Goal: Register for event/course

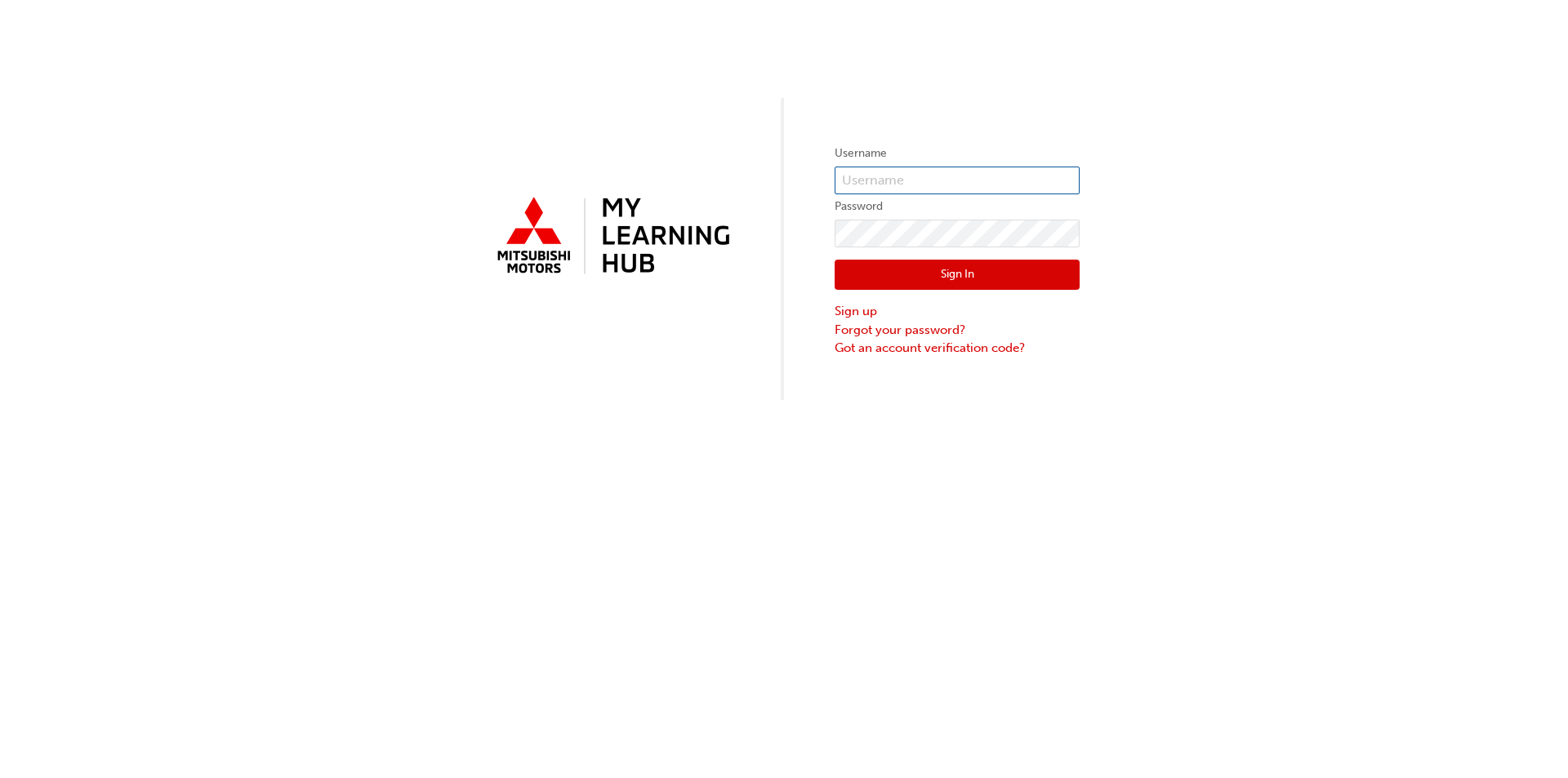
type input "[EMAIL_ADDRESS][DOMAIN_NAME]"
click at [919, 283] on button "Sign In" at bounding box center [957, 275] width 245 height 31
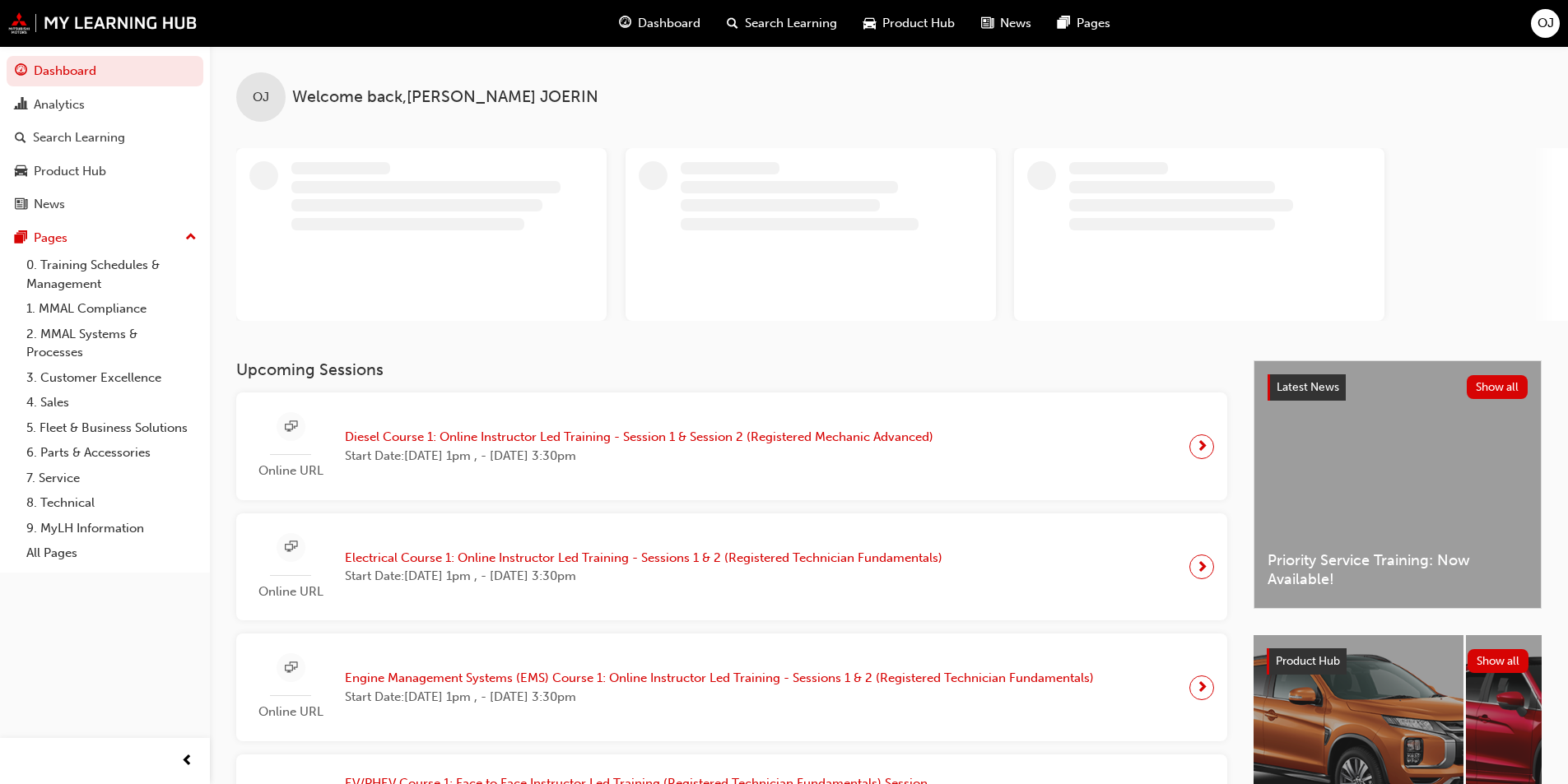
click at [657, 439] on span "Diesel Course 1: Online Instructor Led Training - Session 1 & Session 2 (Regist…" at bounding box center [638, 437] width 588 height 18
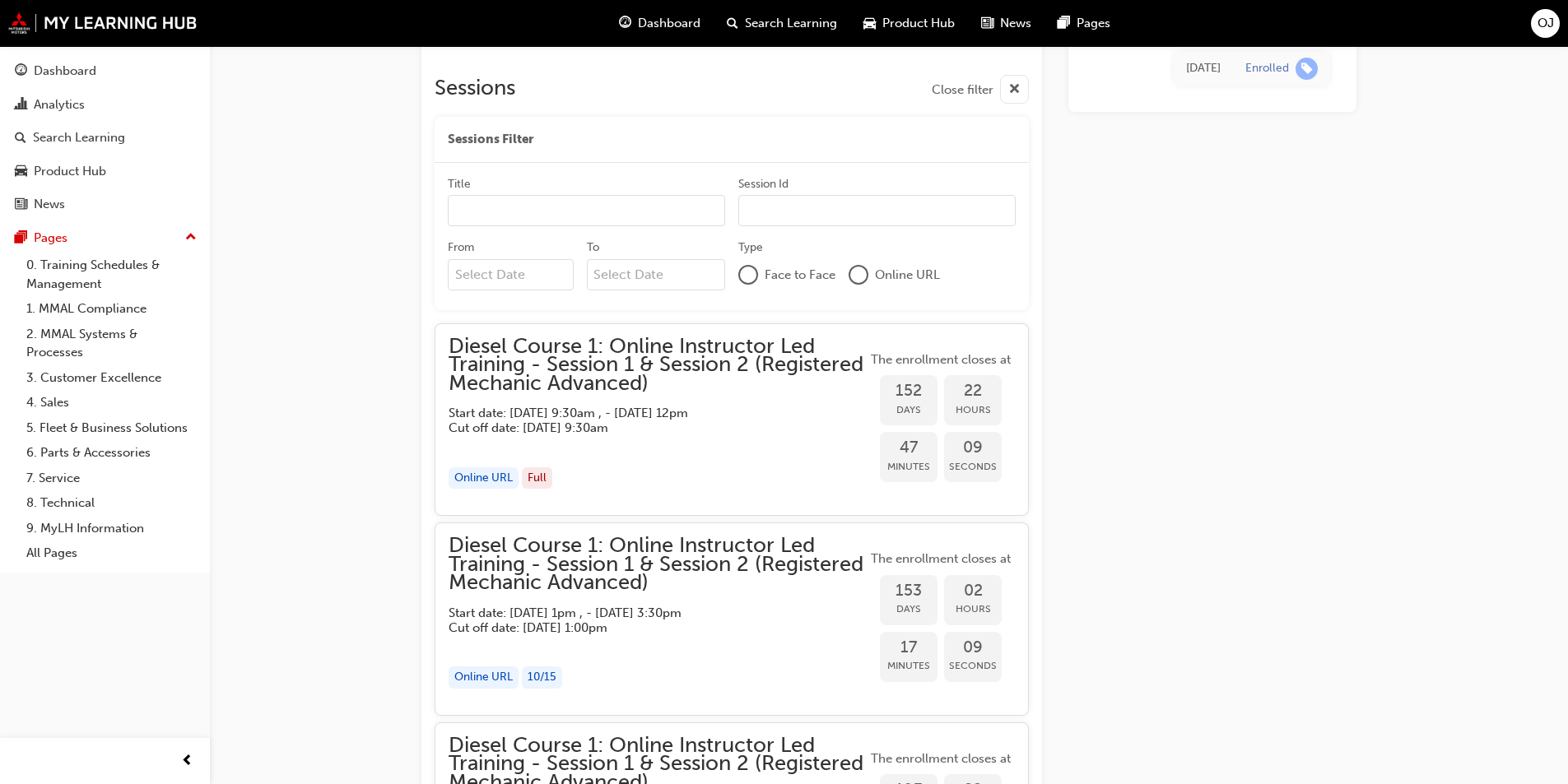
scroll to position [1333, 0]
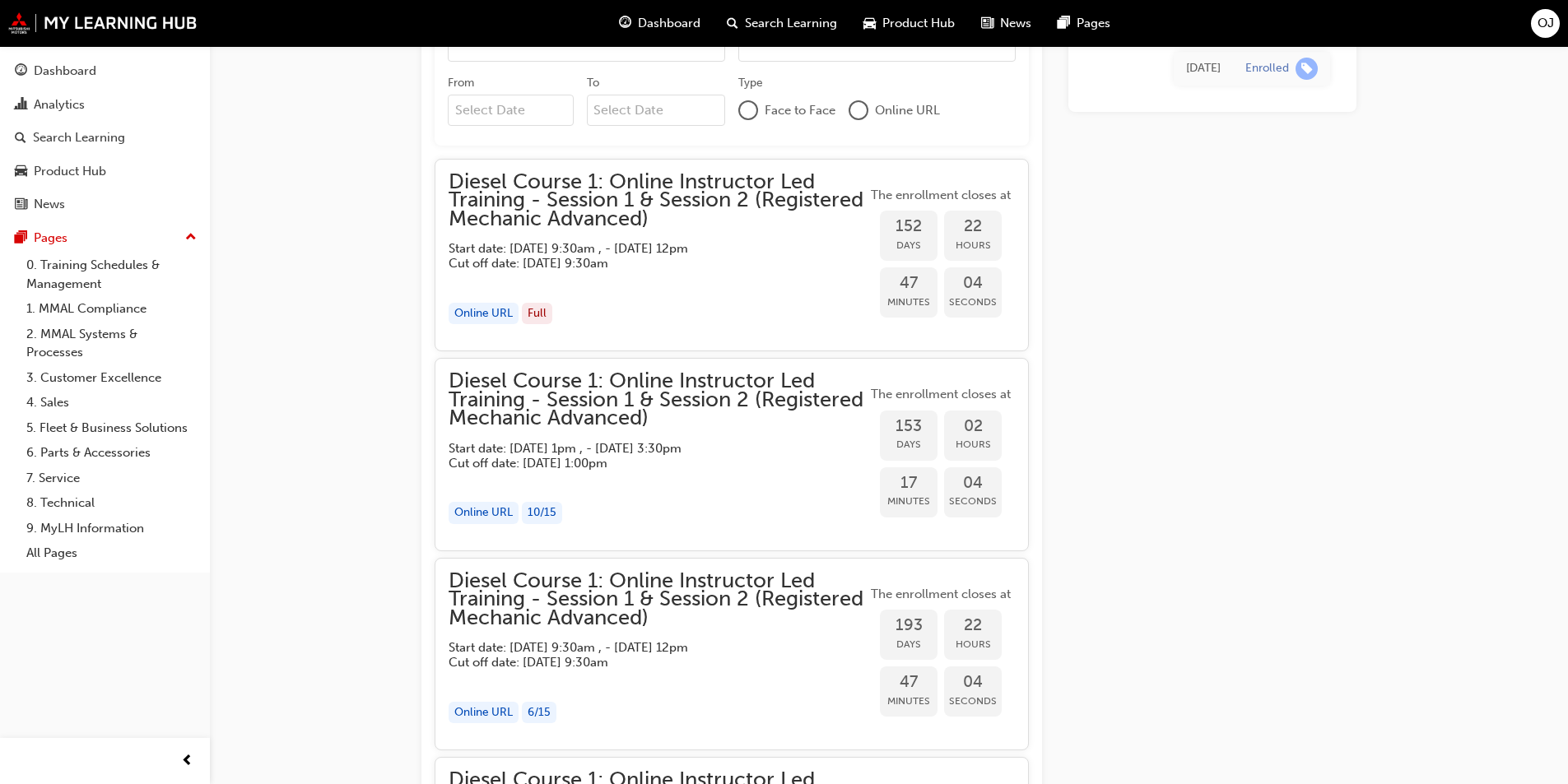
click at [678, 213] on span "Diesel Course 1: Online Instructor Led Training - Session 1 & Session 2 (Regist…" at bounding box center [657, 200] width 418 height 56
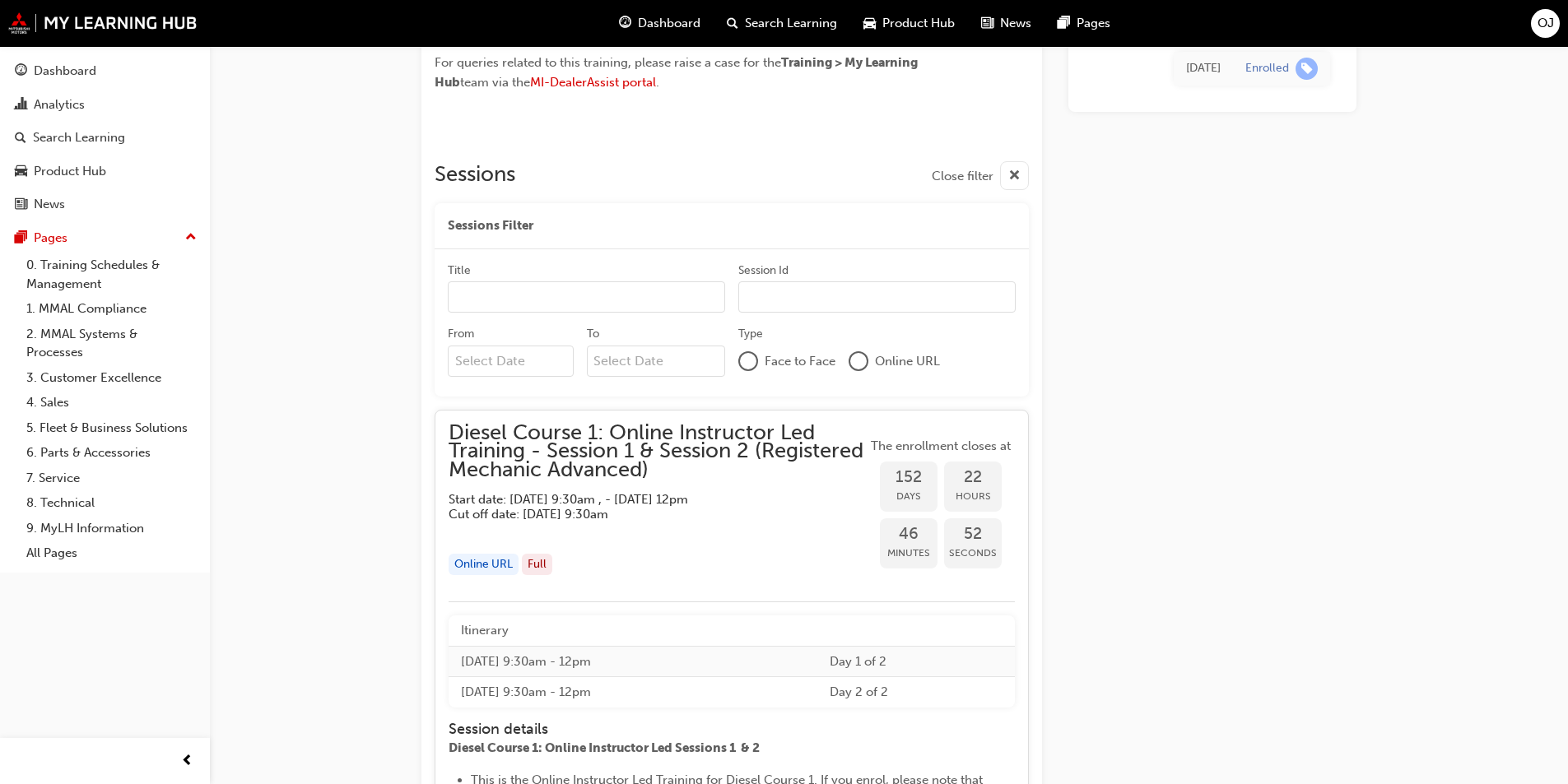
scroll to position [1250, 0]
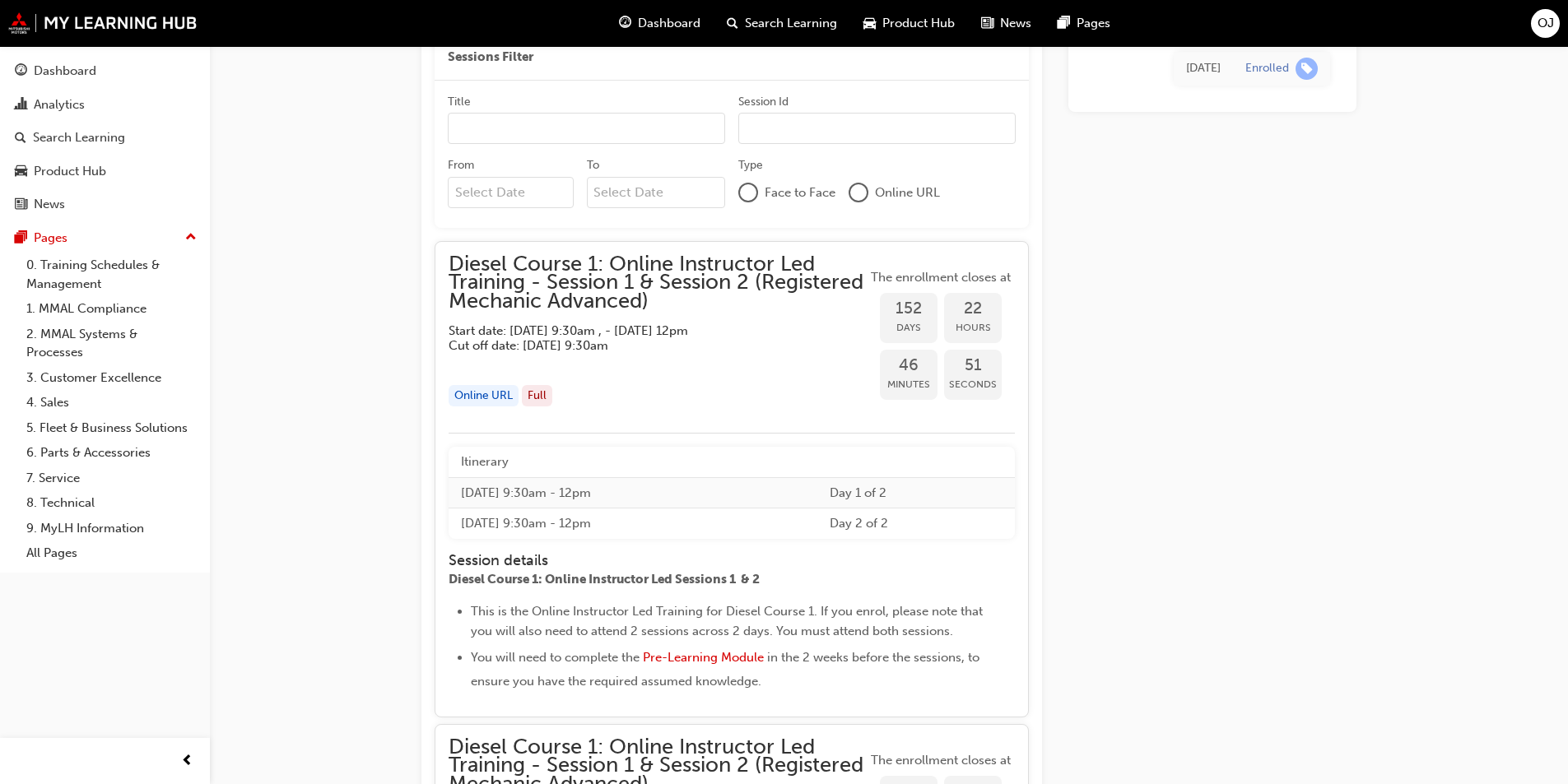
click at [588, 311] on span "Diesel Course 1: Online Instructor Led Training - Session 1 & Session 2 (Regist…" at bounding box center [657, 283] width 418 height 56
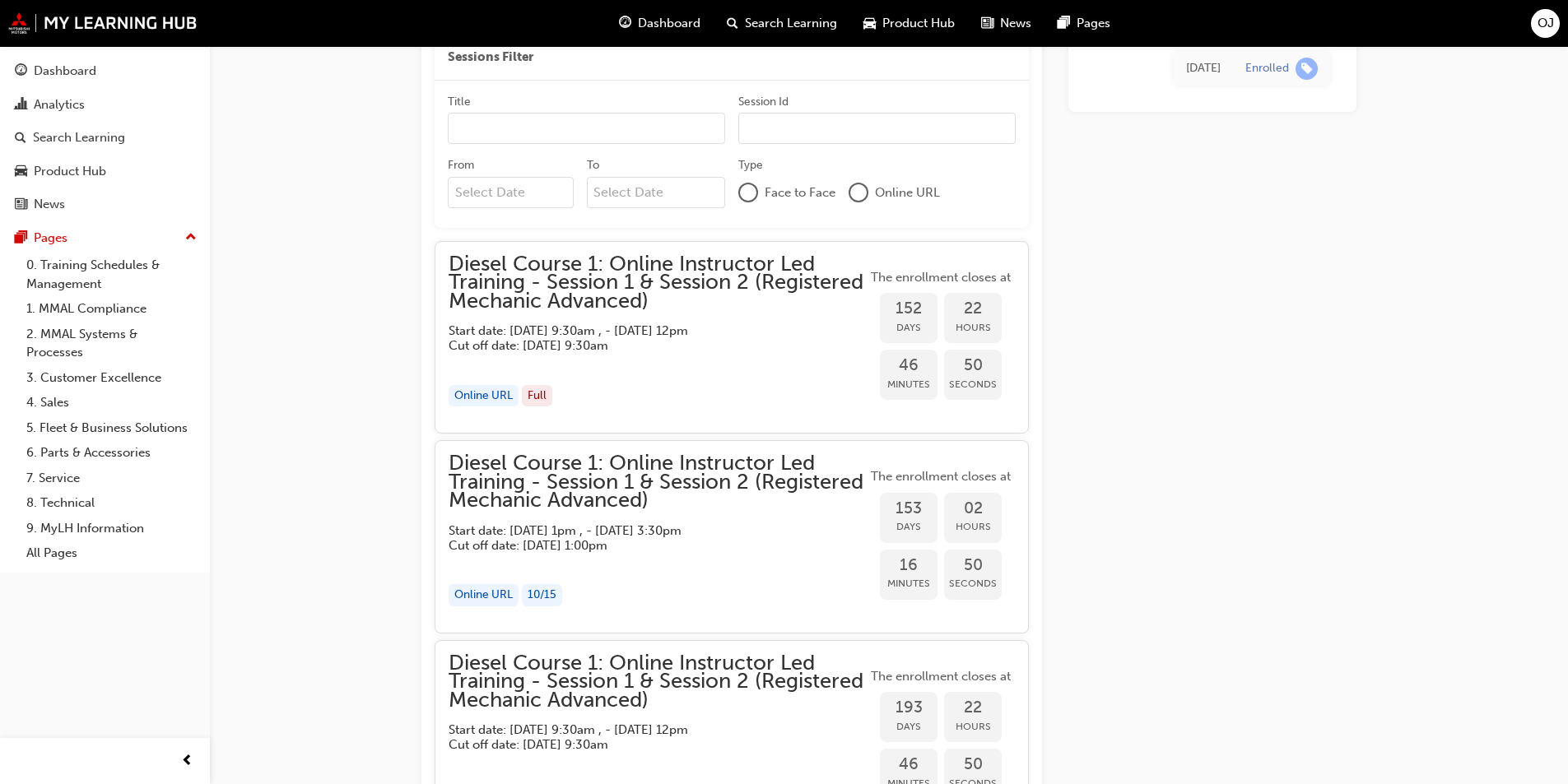
click at [588, 311] on span "Diesel Course 1: Online Instructor Led Training - Session 1 & Session 2 (Regist…" at bounding box center [657, 283] width 418 height 56
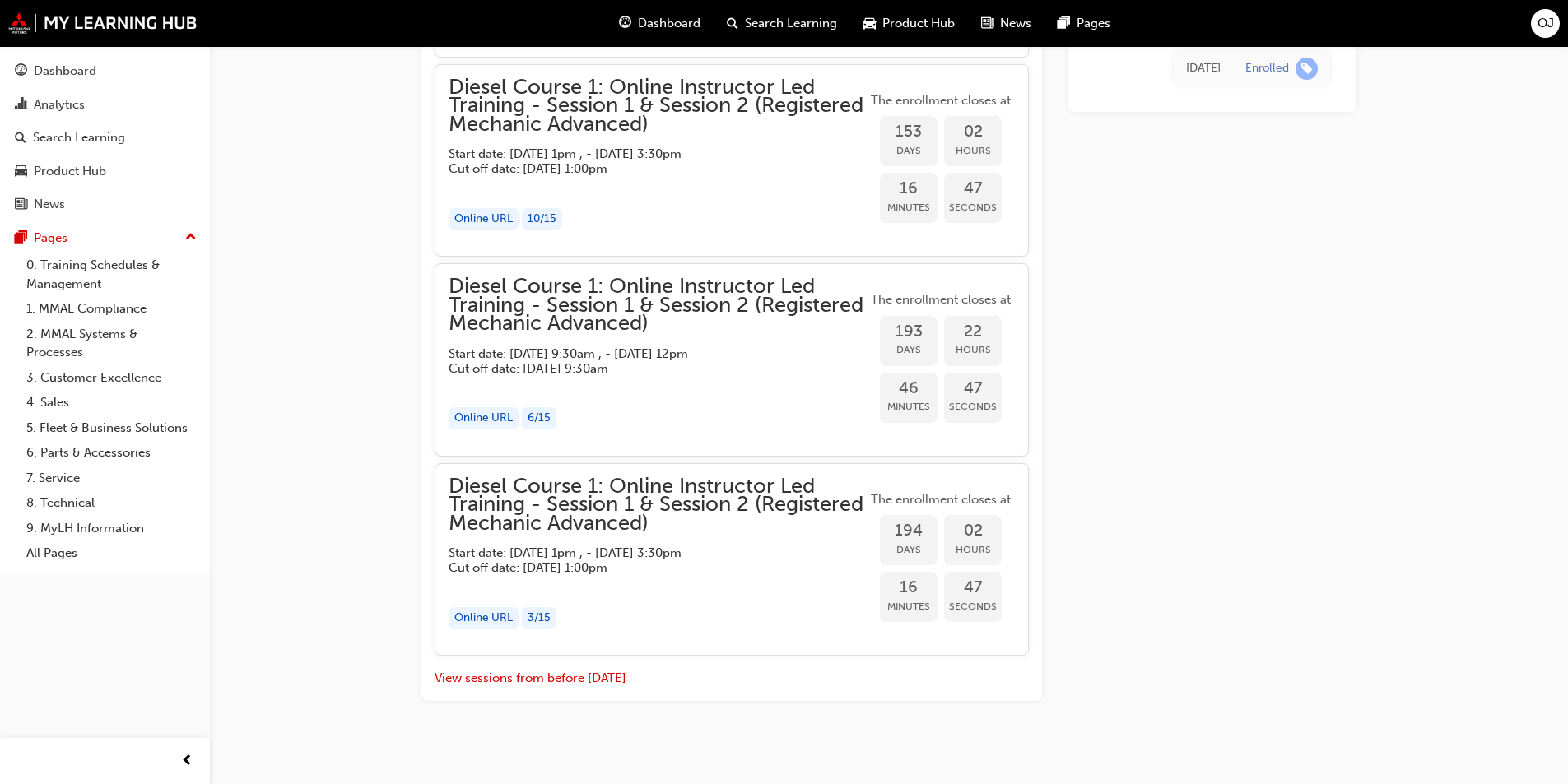
scroll to position [1921, 0]
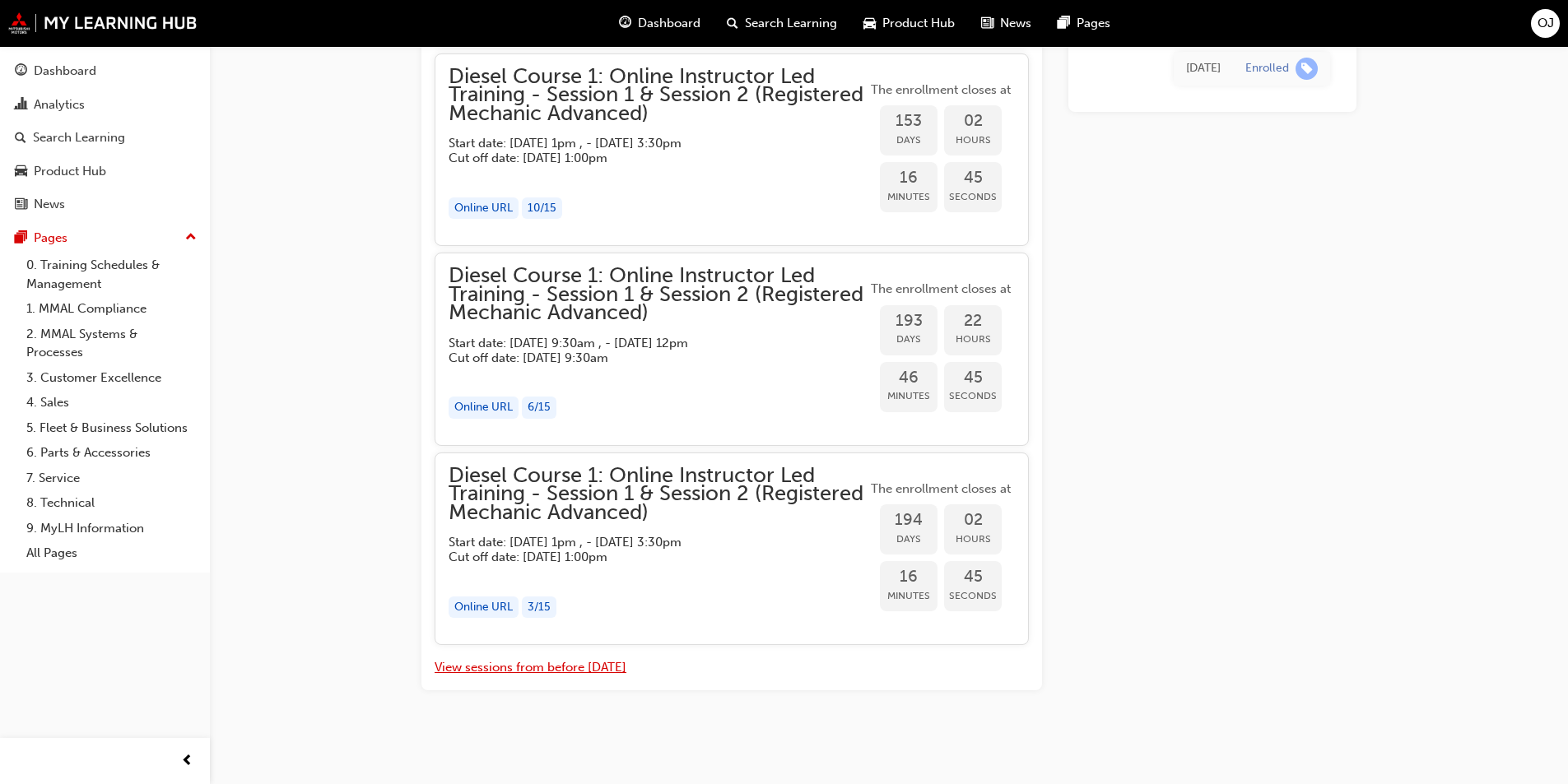
click at [495, 661] on button "View sessions from before [DATE]" at bounding box center [531, 668] width 192 height 18
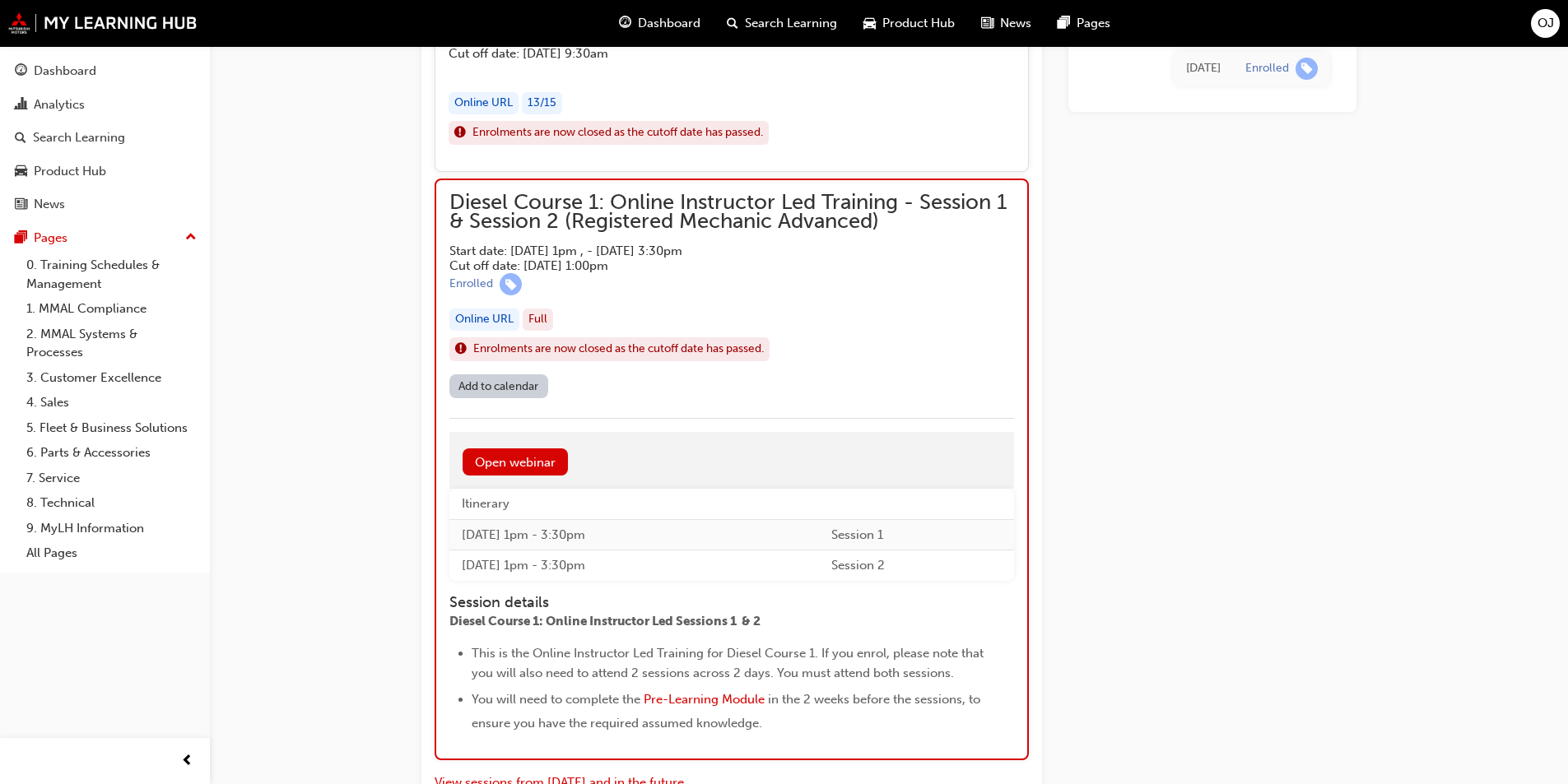
scroll to position [7333, 0]
